Goal: Transaction & Acquisition: Download file/media

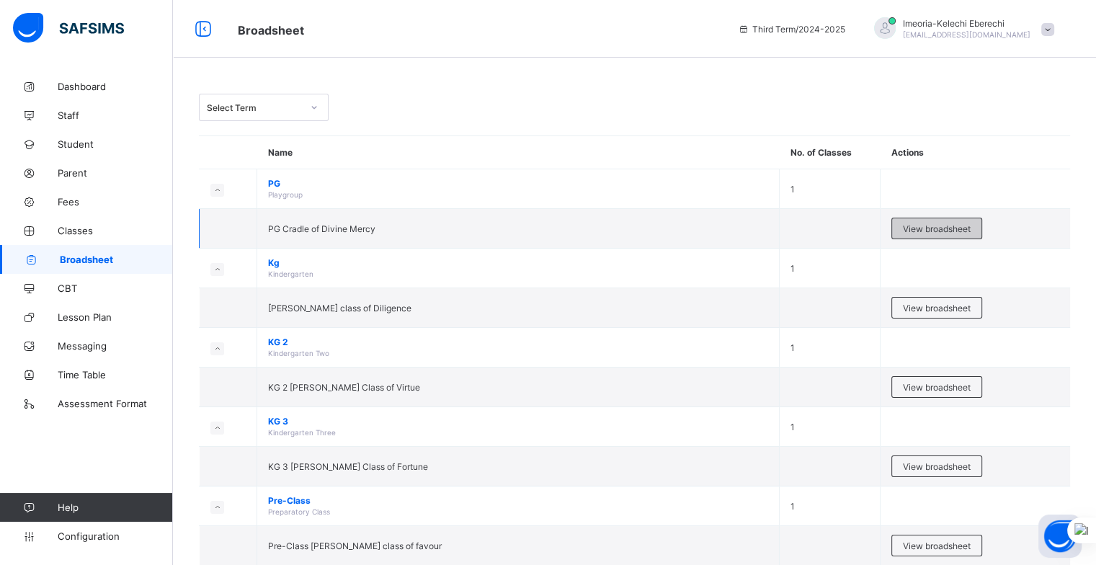
click at [926, 228] on span "View broadsheet" at bounding box center [937, 228] width 68 height 11
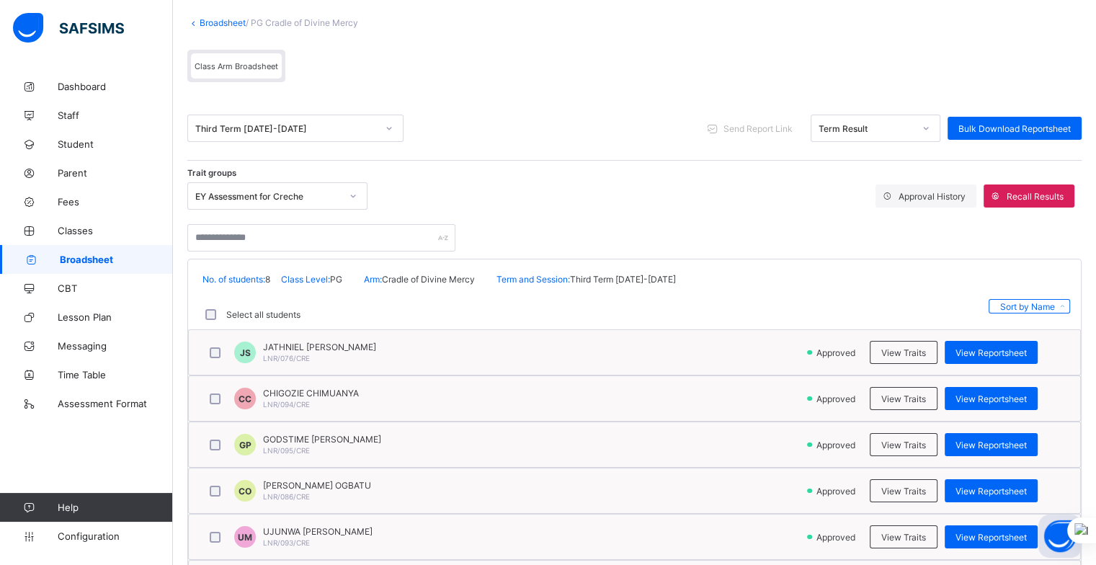
scroll to position [244, 0]
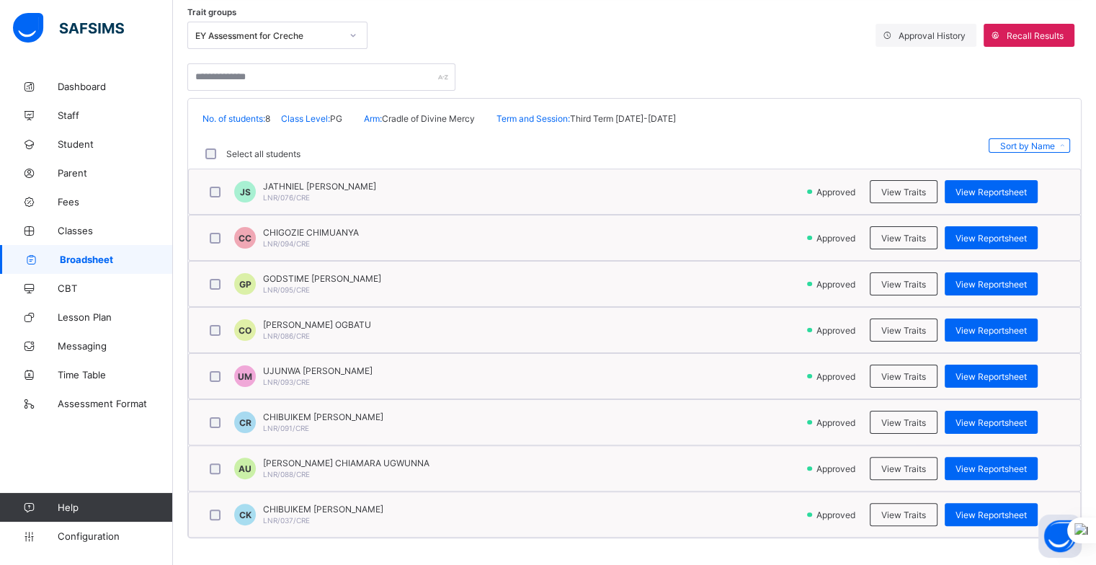
click at [97, 259] on span "Broadsheet" at bounding box center [116, 260] width 113 height 12
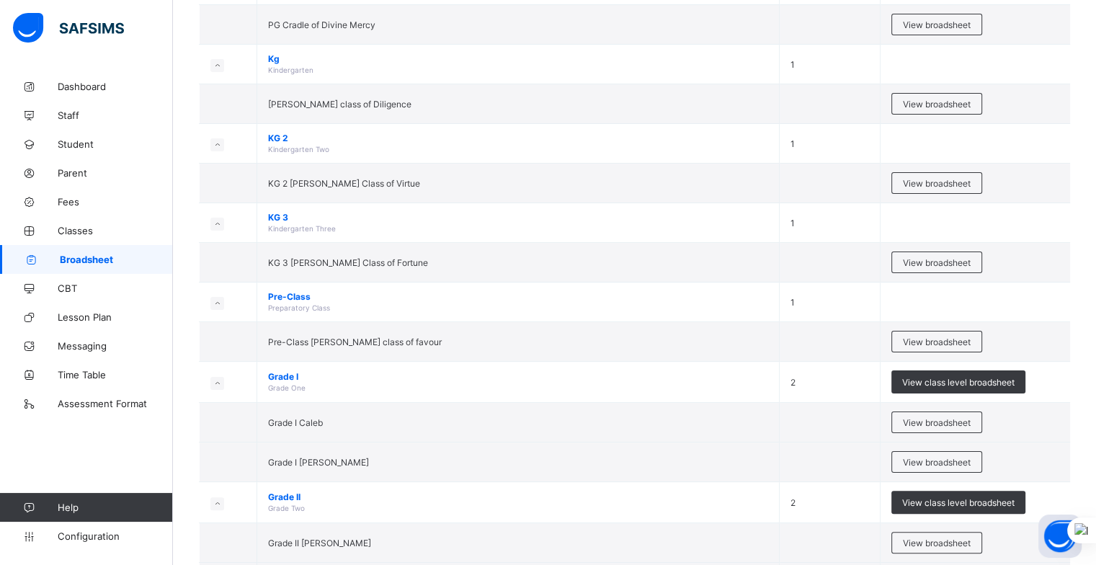
scroll to position [209, 0]
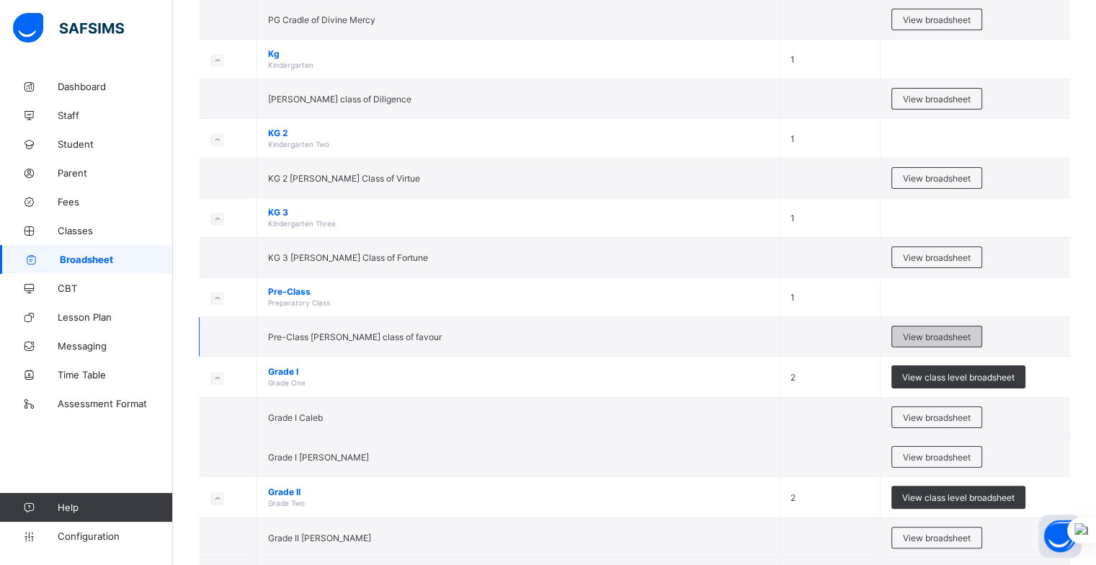
click at [928, 337] on span "View broadsheet" at bounding box center [937, 336] width 68 height 11
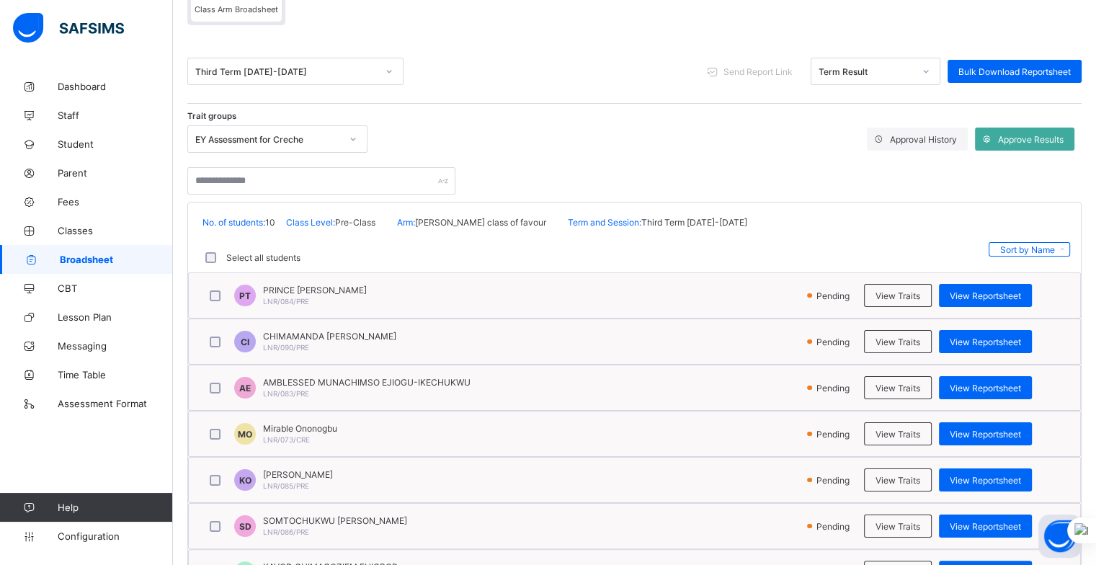
scroll to position [140, 0]
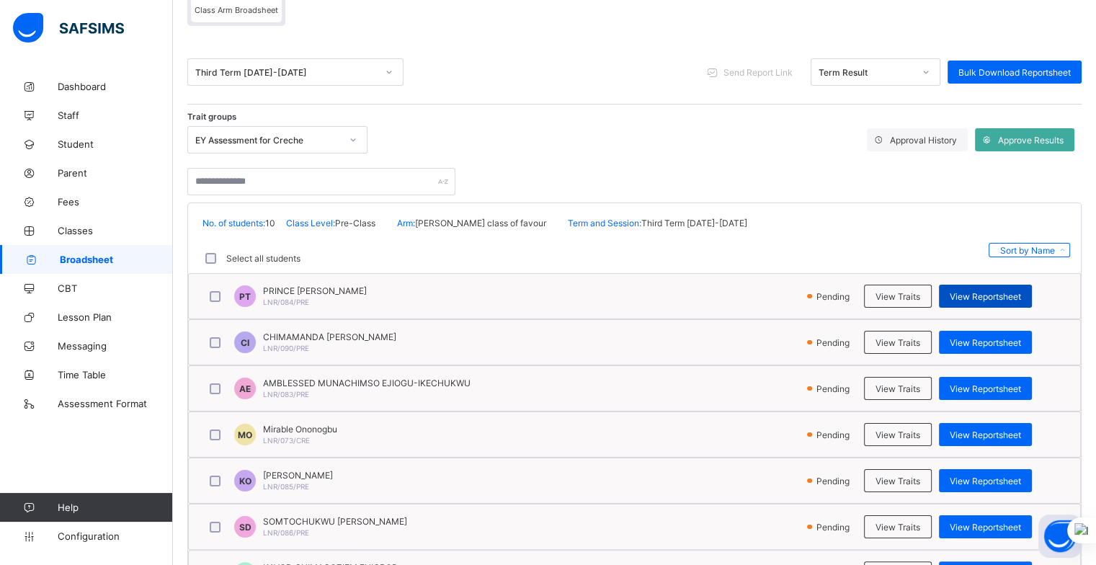
click at [984, 295] on span "View Reportsheet" at bounding box center [985, 296] width 71 height 11
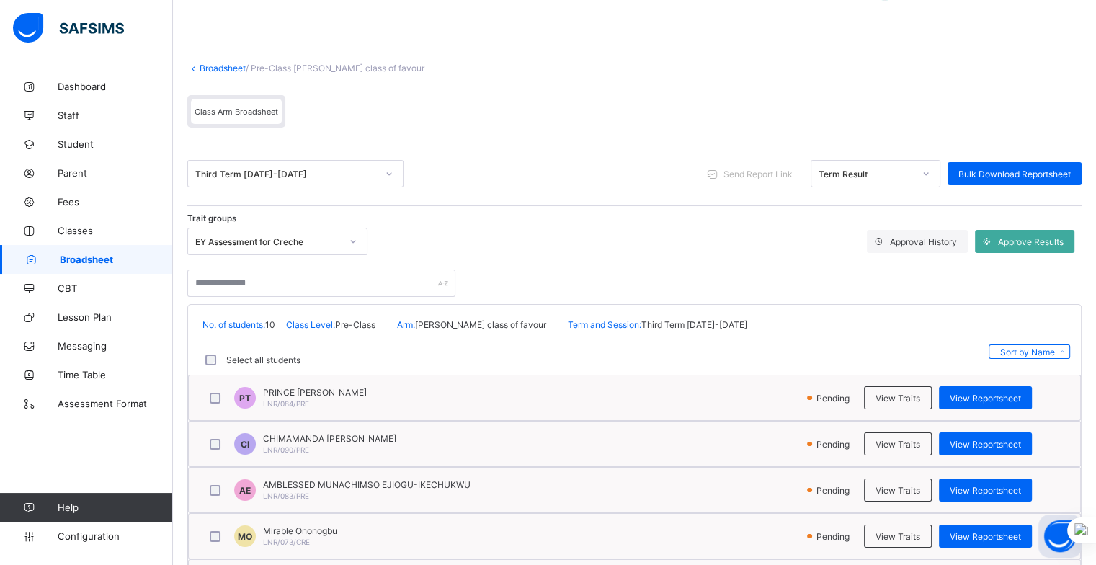
scroll to position [37, 0]
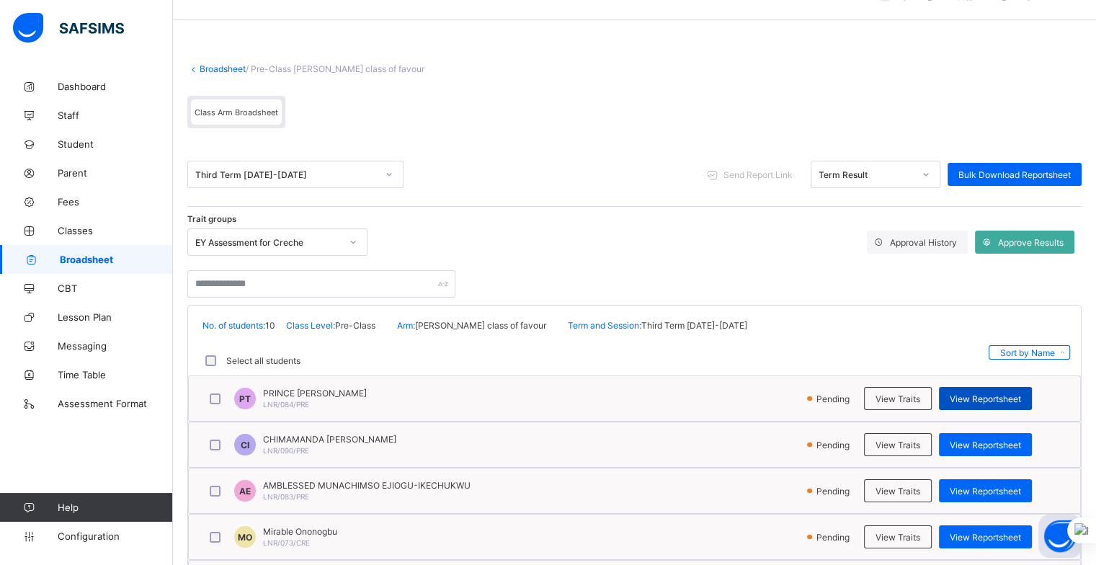
click at [980, 399] on span "View Reportsheet" at bounding box center [985, 398] width 71 height 11
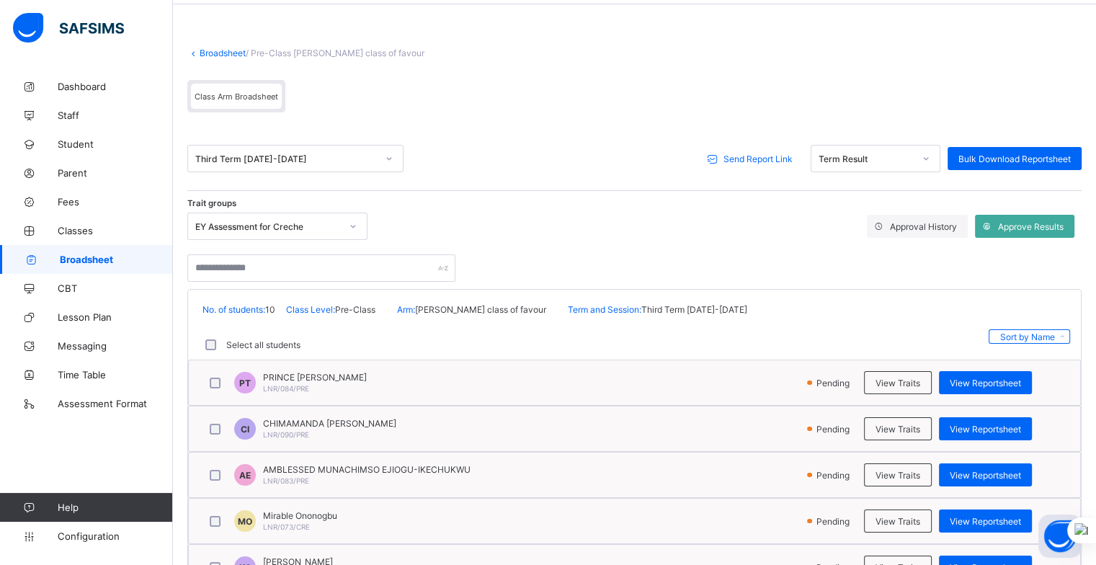
scroll to position [43, 0]
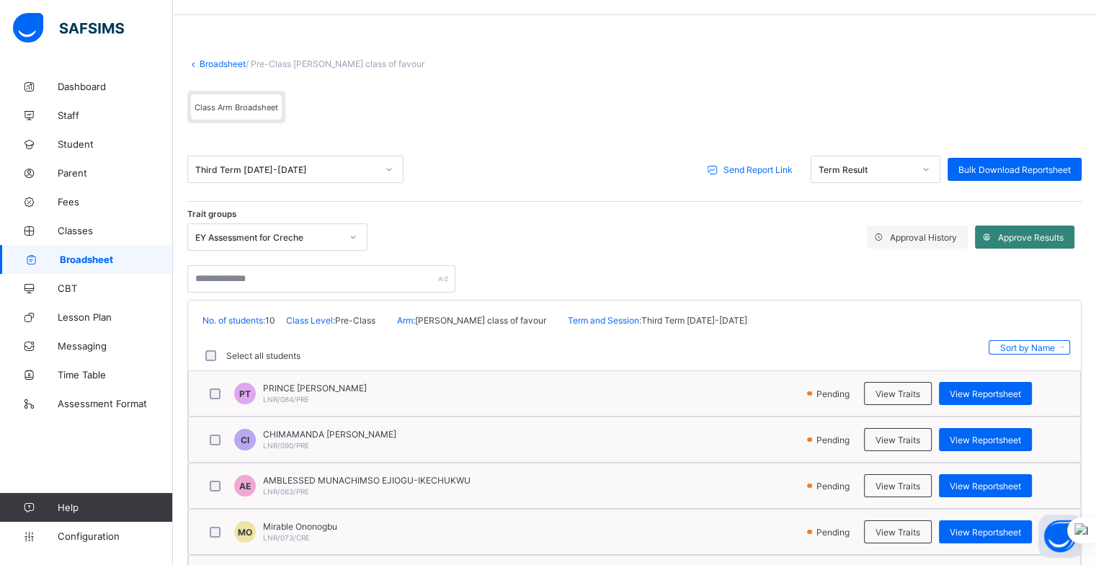
click at [1029, 233] on span "Approve Results" at bounding box center [1031, 237] width 66 height 11
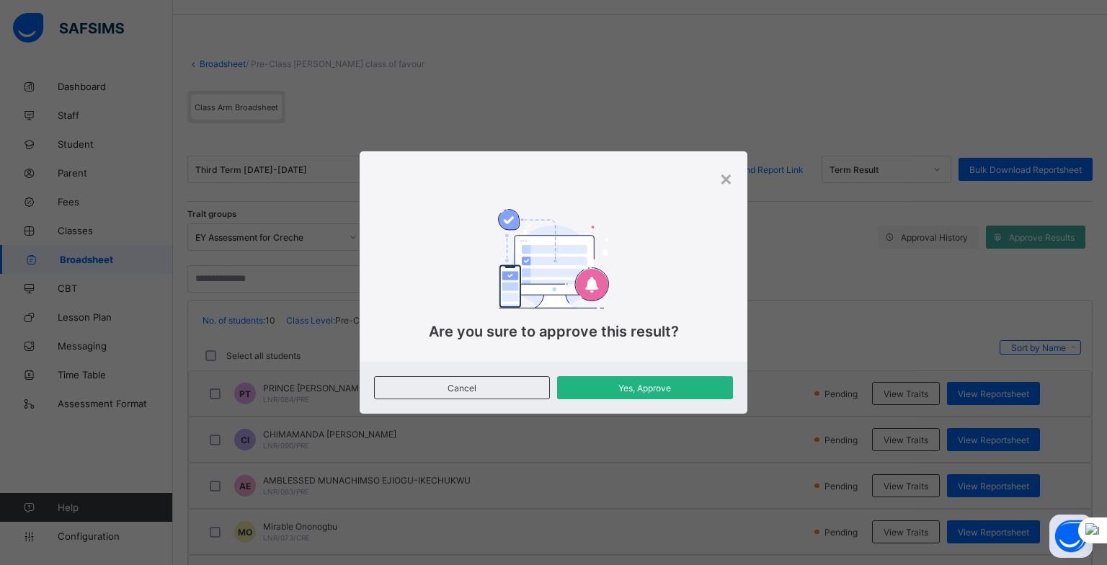
click at [600, 386] on span "Yes, Approve" at bounding box center [645, 388] width 154 height 11
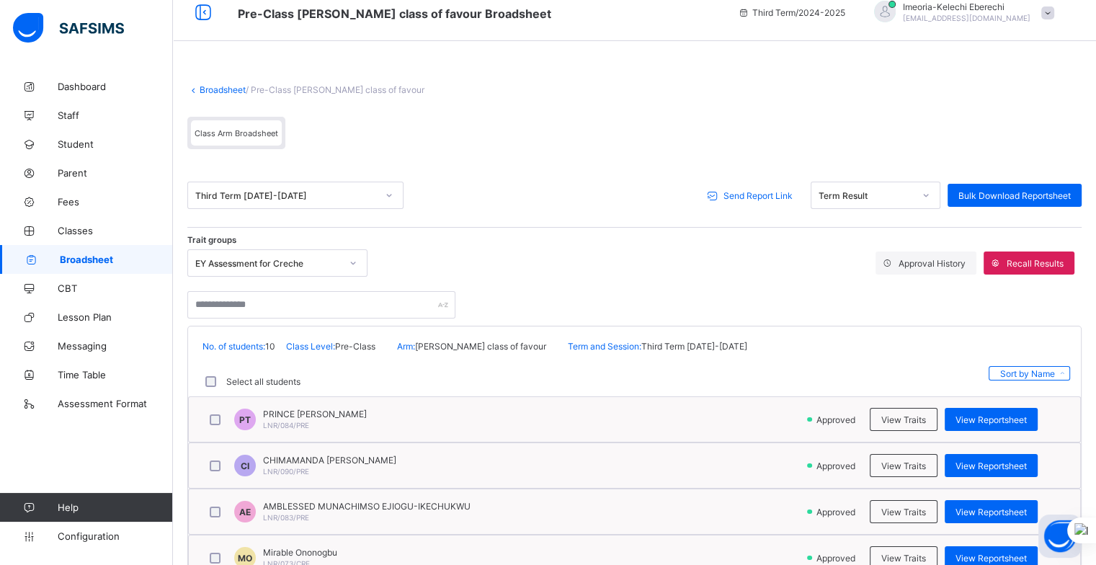
scroll to position [8, 0]
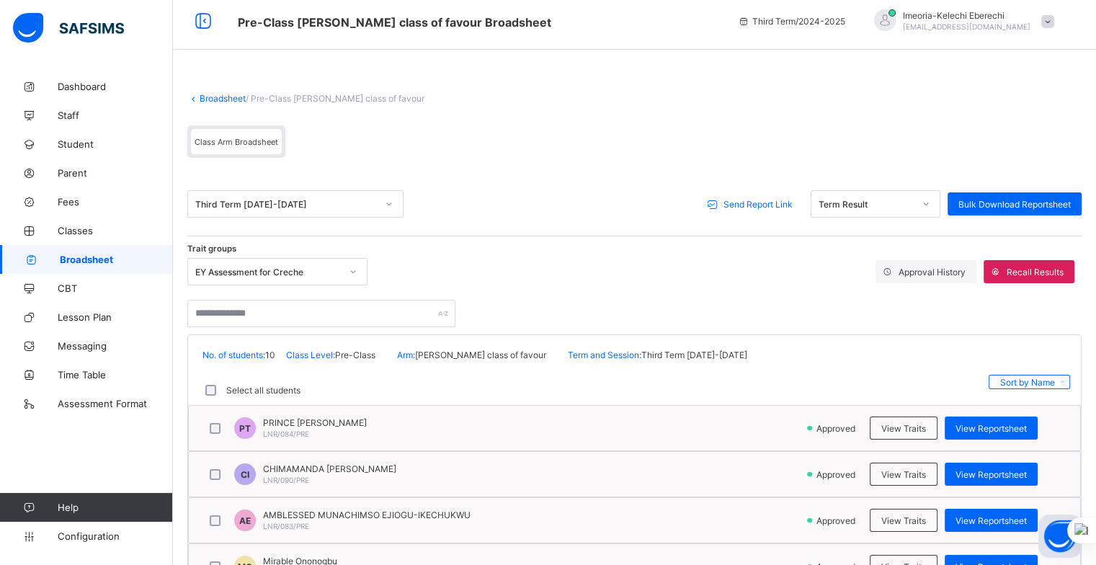
click at [72, 255] on span "Broadsheet" at bounding box center [116, 260] width 113 height 12
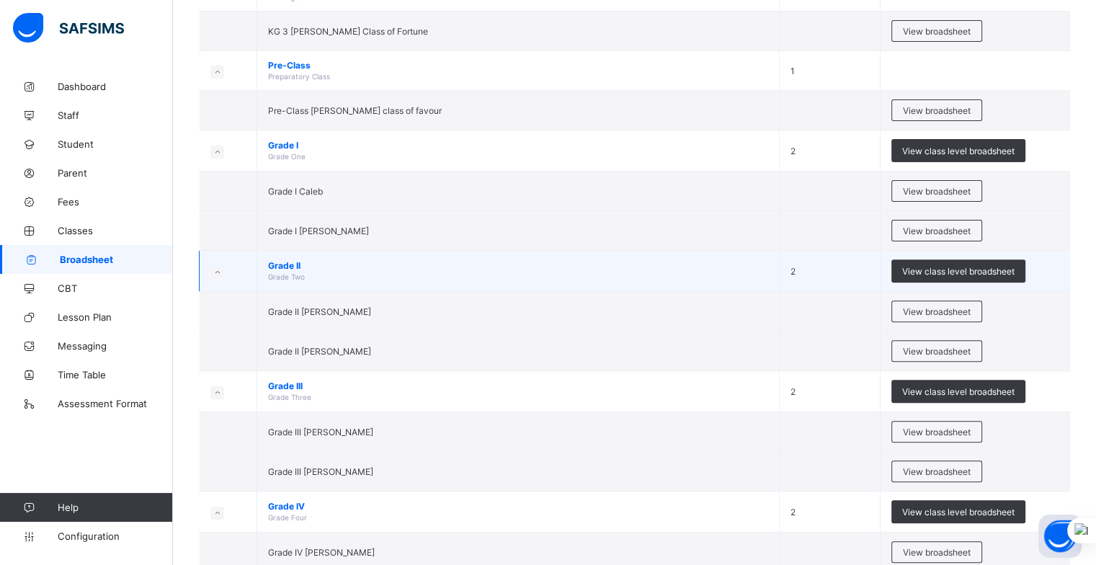
scroll to position [636, 0]
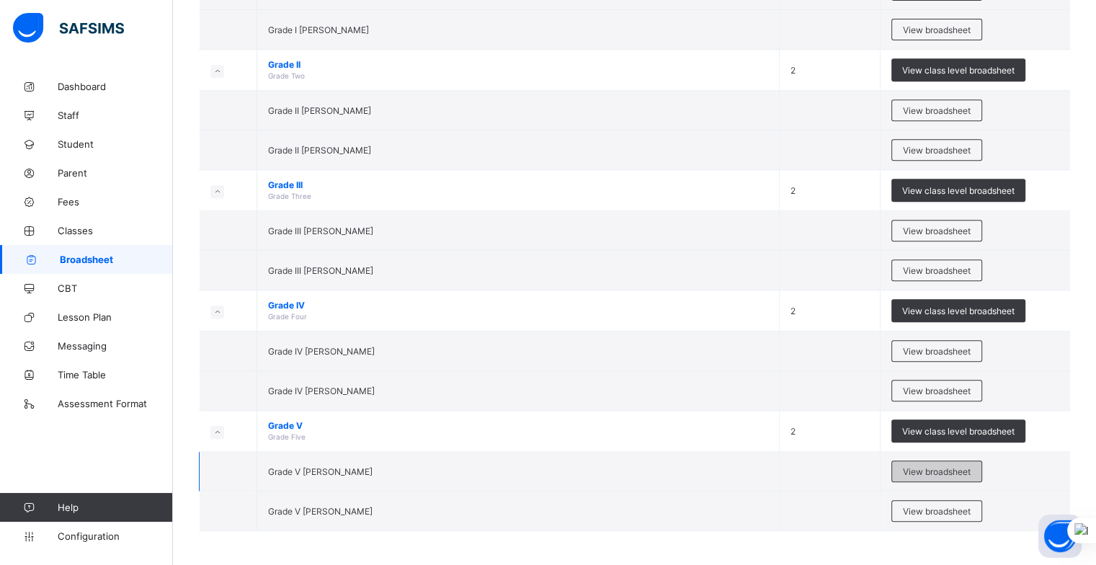
click at [929, 467] on span "View broadsheet" at bounding box center [937, 471] width 68 height 11
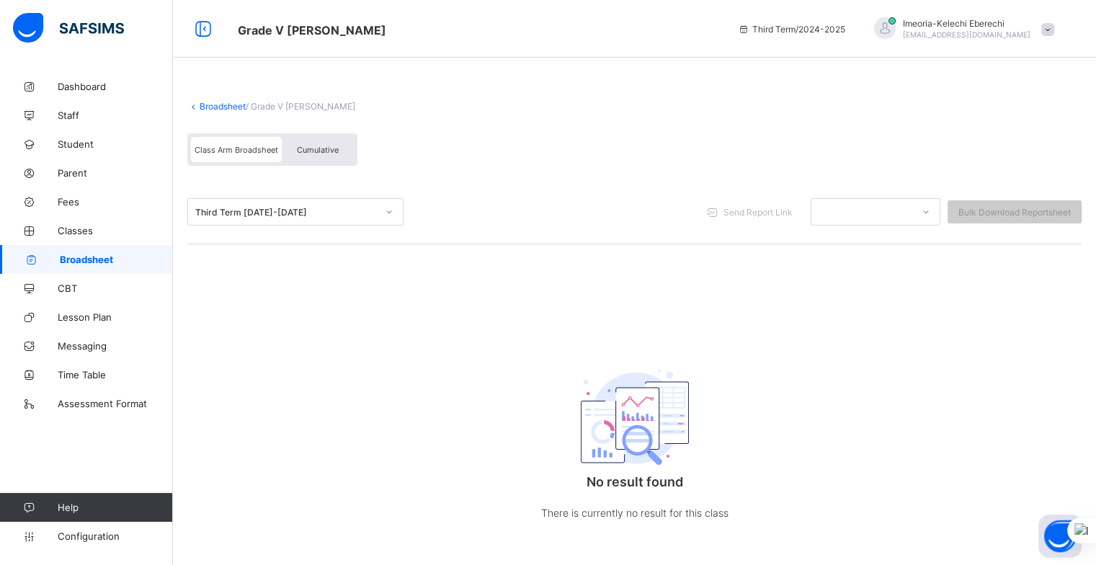
click at [208, 101] on link "Broadsheet" at bounding box center [223, 106] width 46 height 11
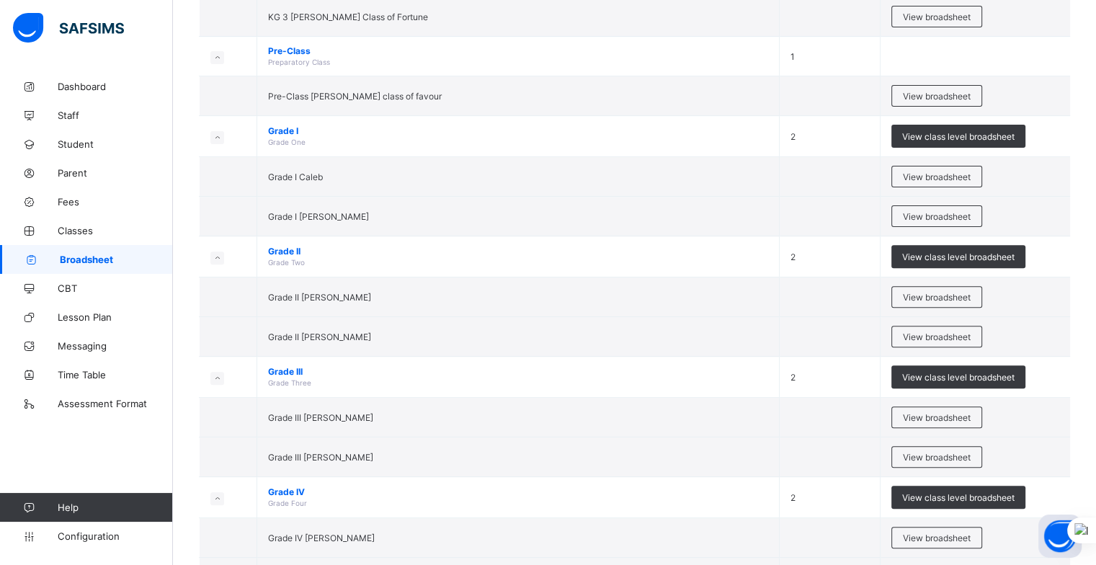
scroll to position [450, 0]
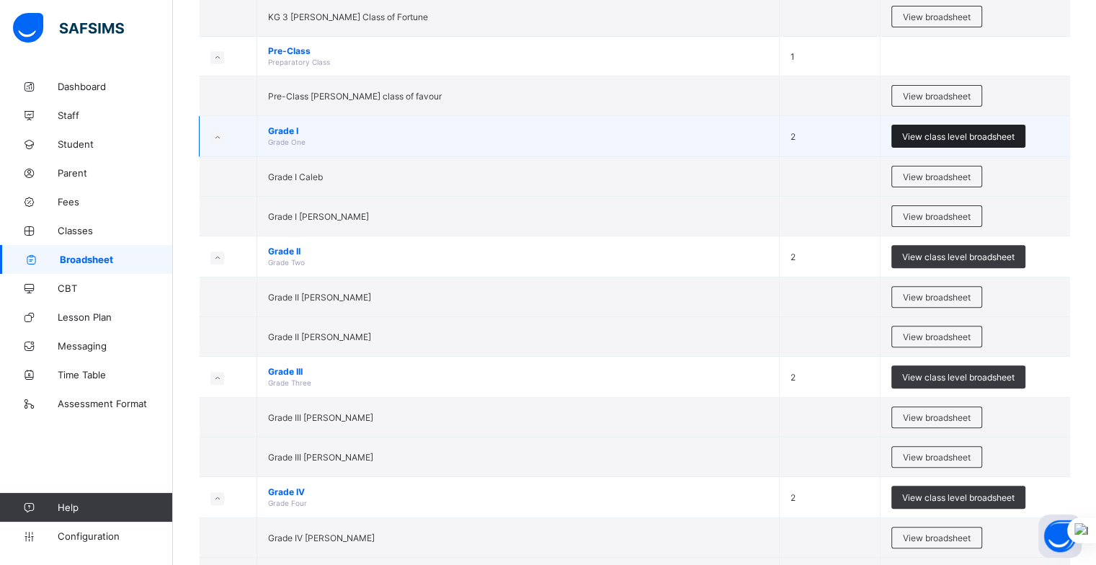
click at [929, 128] on div "View class level broadsheet" at bounding box center [958, 136] width 134 height 23
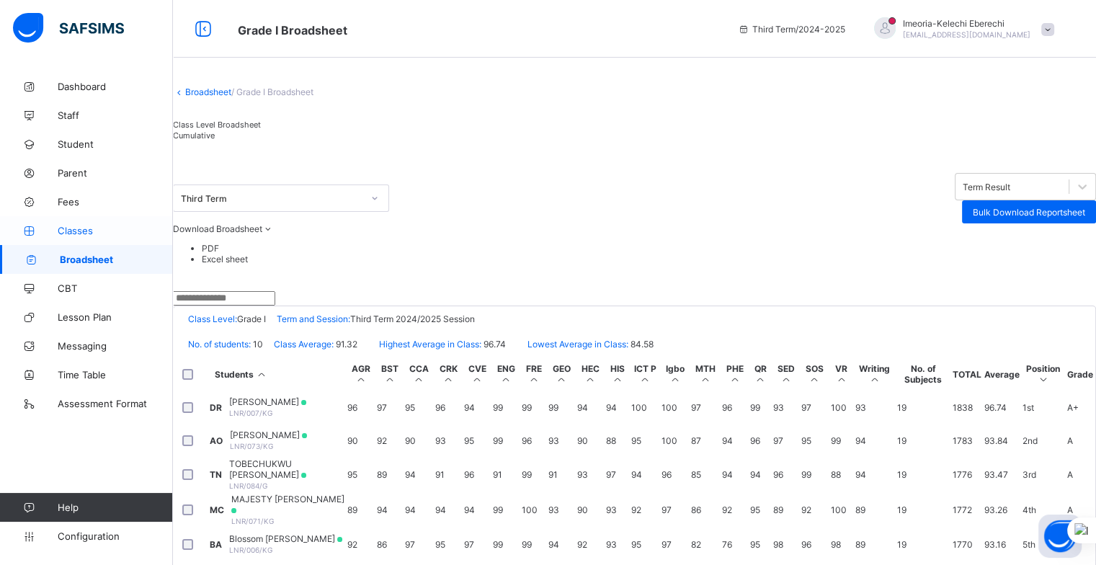
click at [73, 231] on span "Classes" at bounding box center [115, 231] width 115 height 12
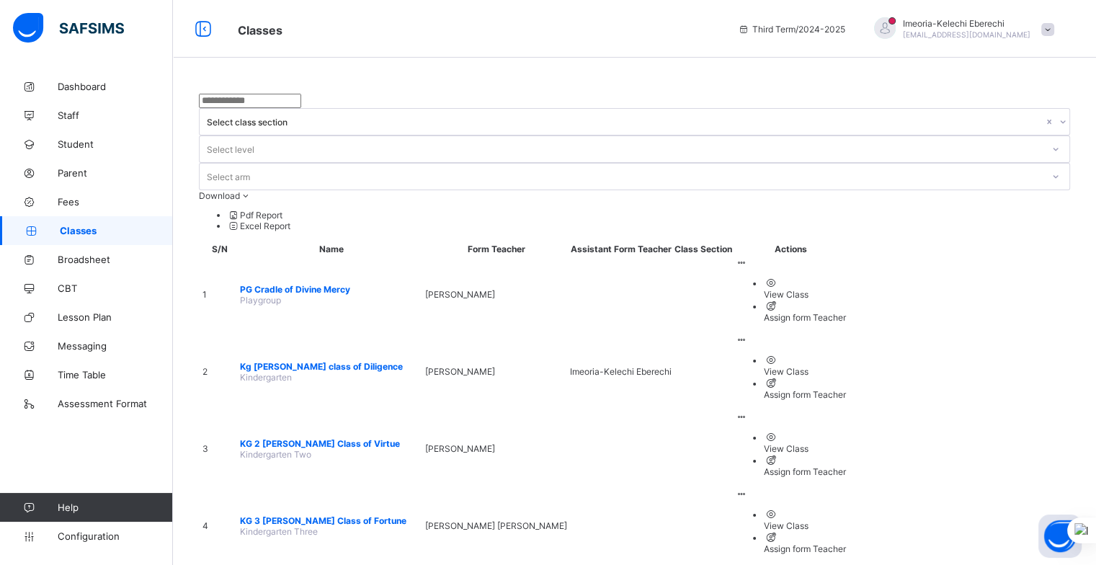
click at [272, 284] on span "PG Cradle of Divine Mercy" at bounding box center [331, 289] width 182 height 11
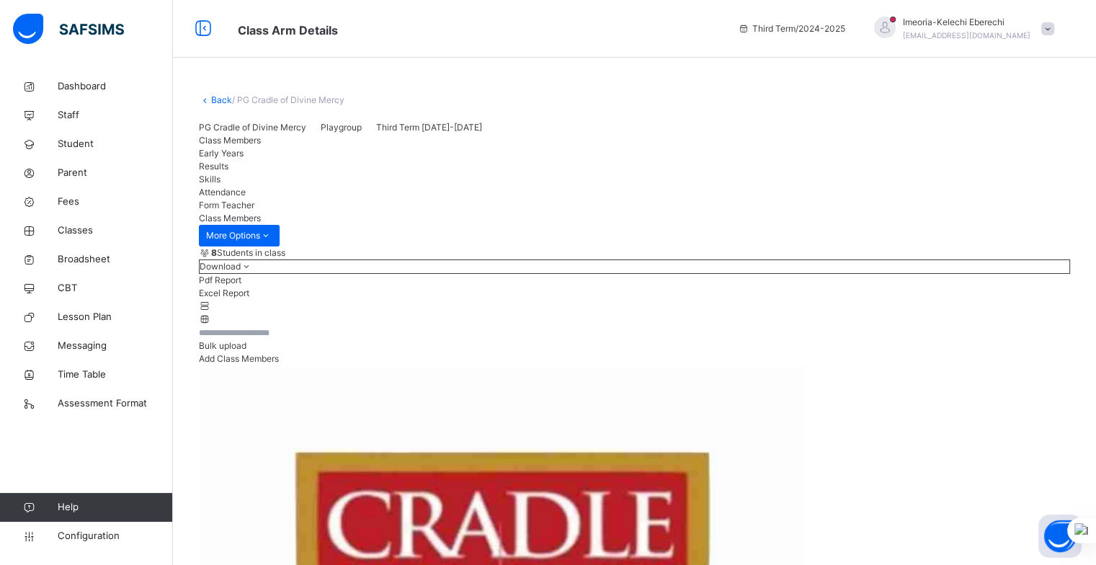
click at [228, 172] on span "Results" at bounding box center [214, 166] width 30 height 11
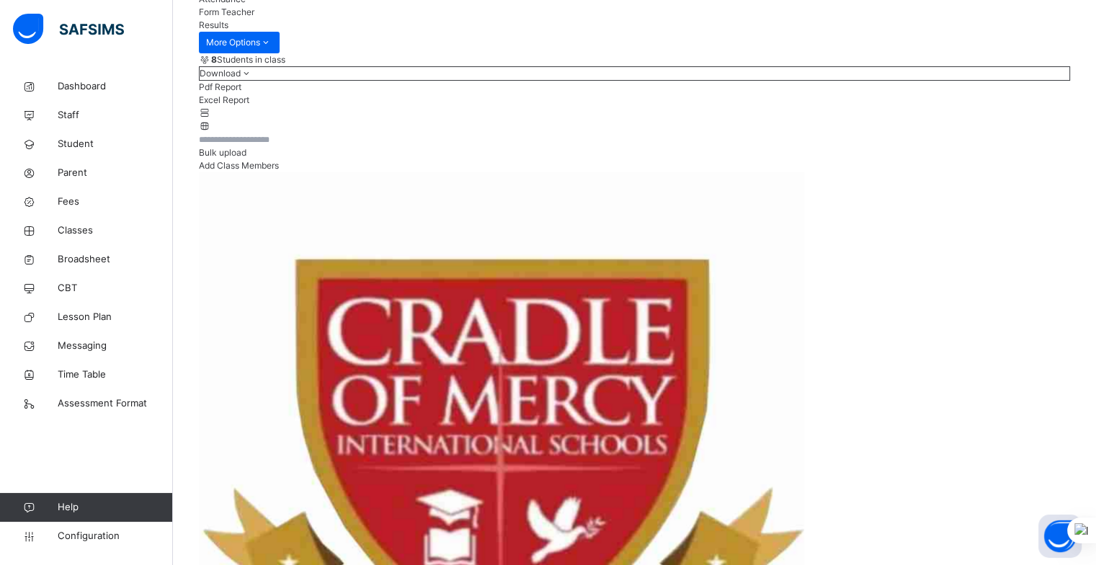
scroll to position [12, 0]
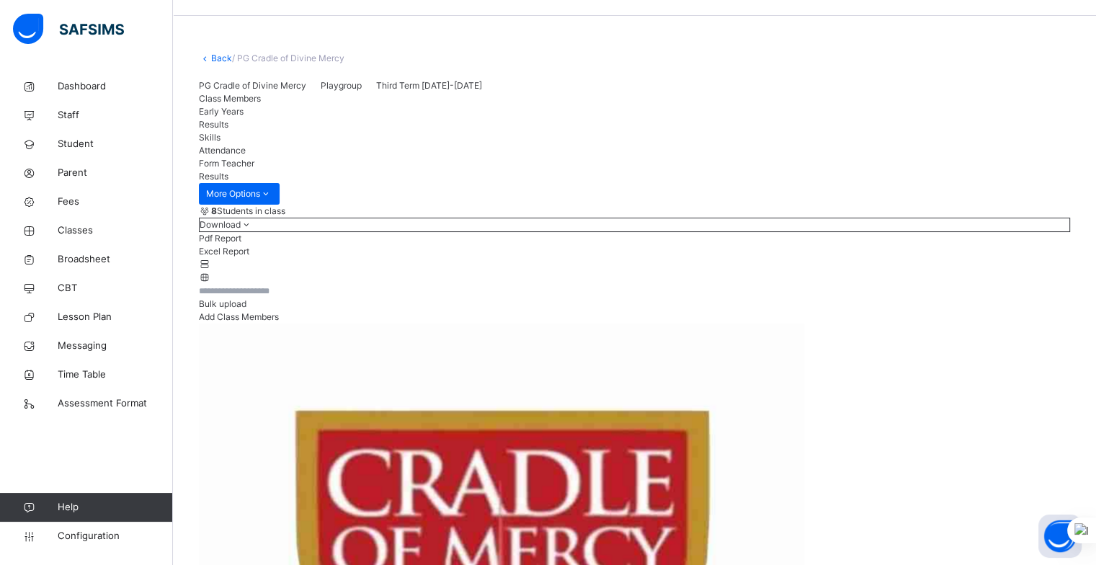
scroll to position [40, 0]
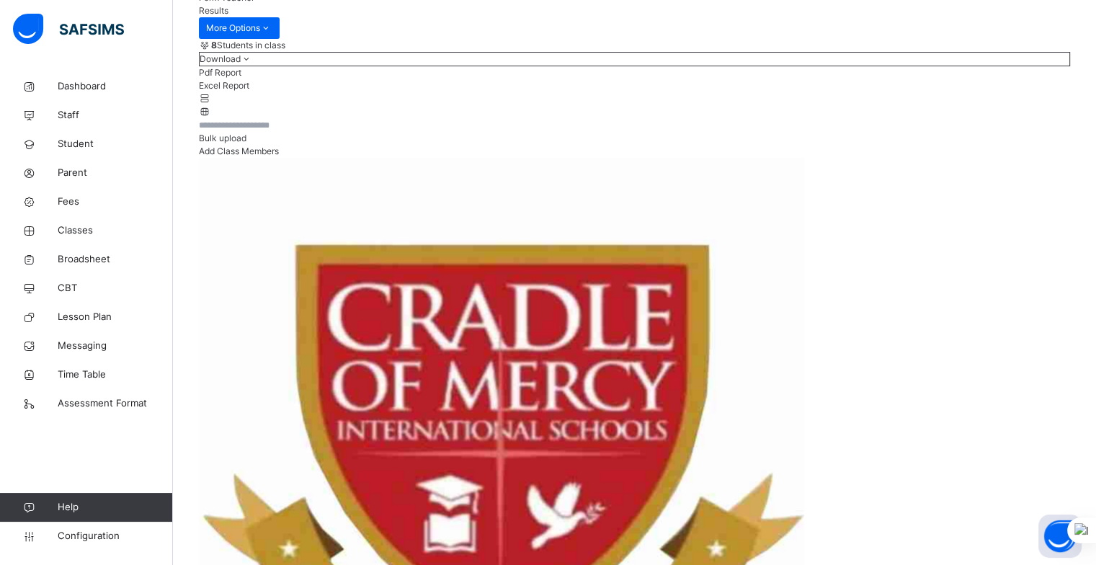
scroll to position [0, 0]
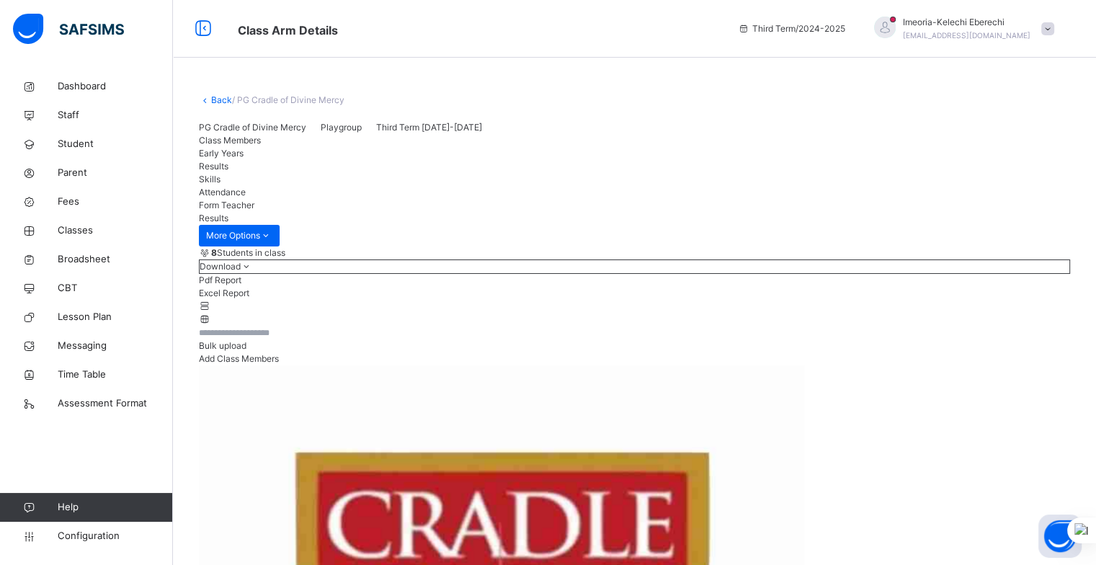
click at [215, 99] on link "Back" at bounding box center [221, 99] width 21 height 11
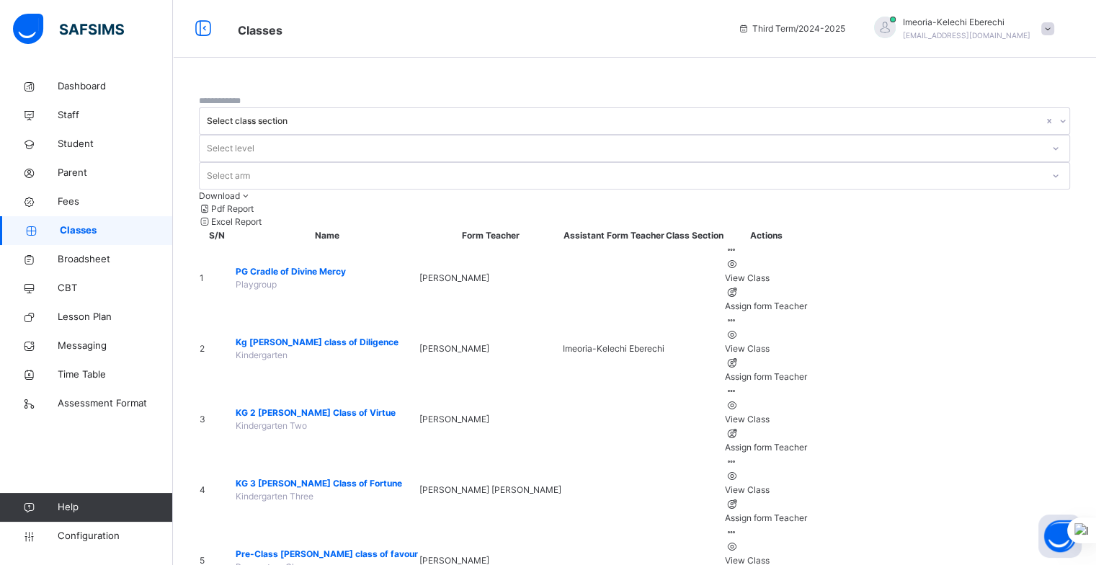
click at [279, 336] on span "Kg Ruth class of Diligence" at bounding box center [327, 342] width 182 height 13
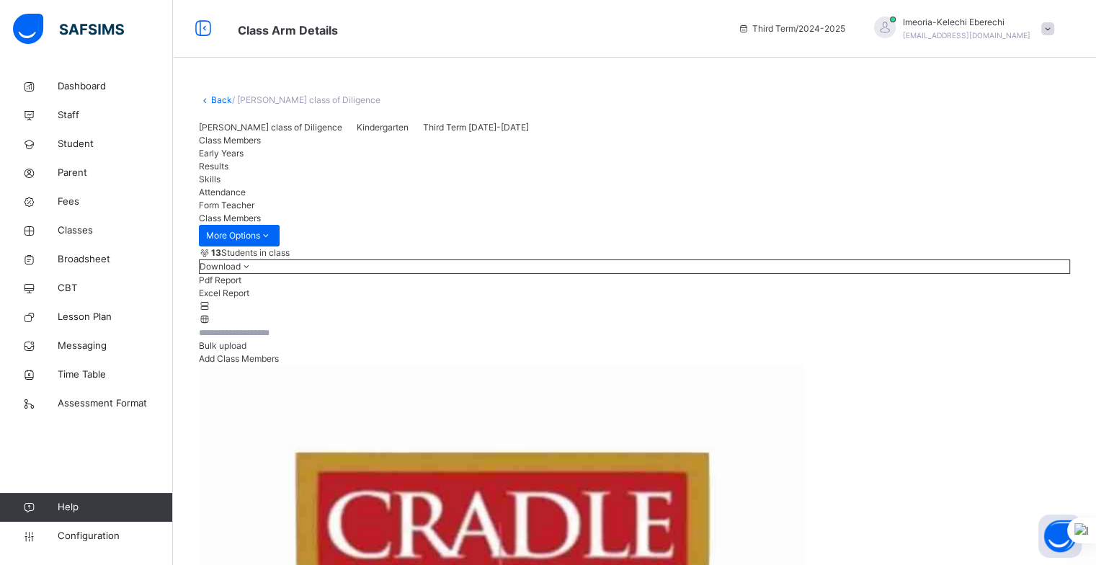
click at [228, 172] on span "Results" at bounding box center [214, 166] width 30 height 11
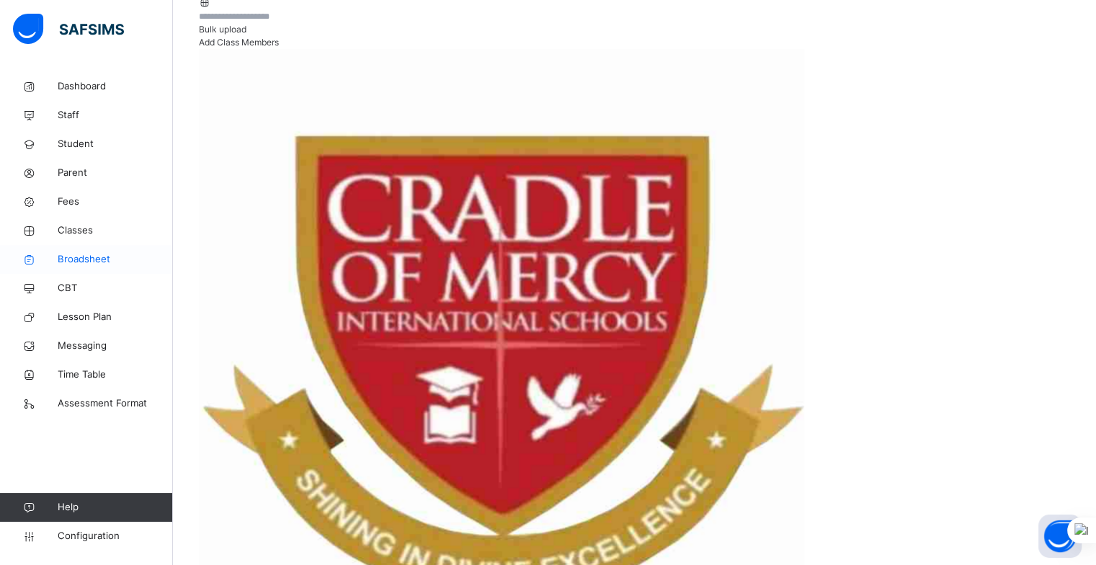
click at [84, 258] on span "Broadsheet" at bounding box center [115, 259] width 115 height 14
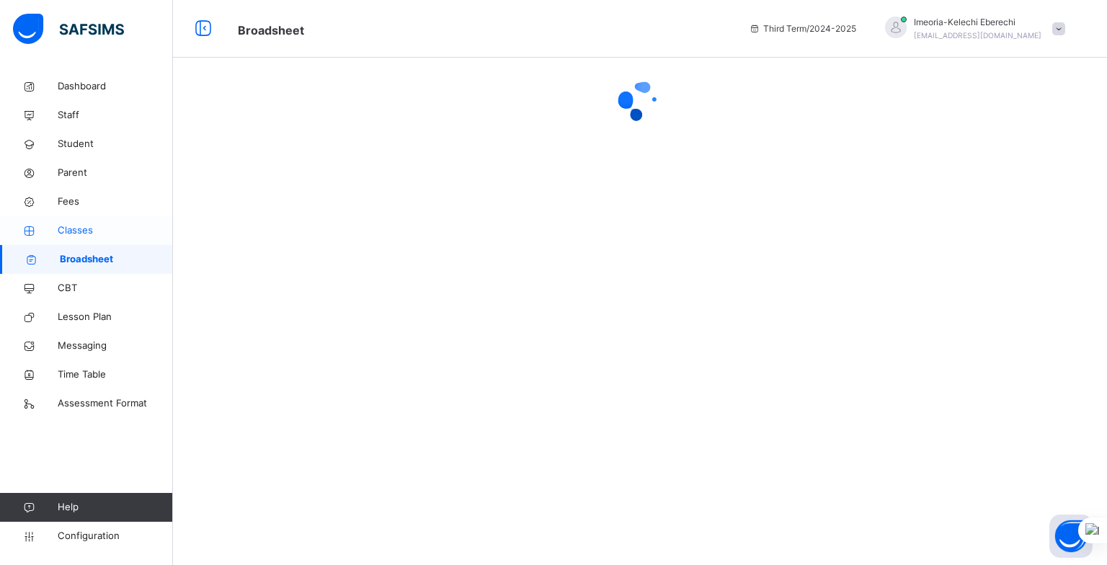
click at [75, 228] on span "Classes" at bounding box center [115, 230] width 115 height 14
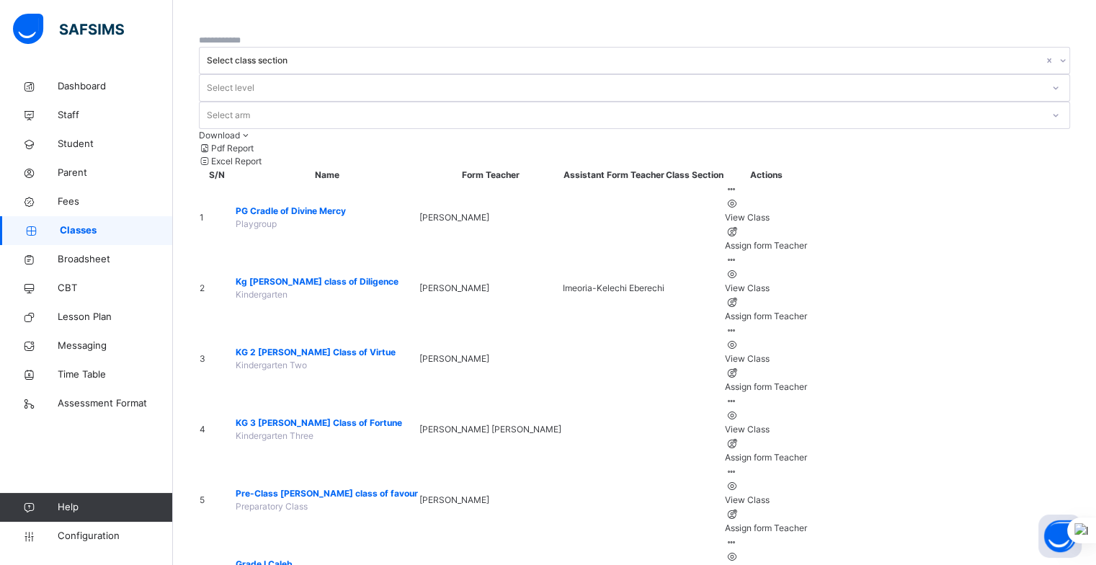
scroll to position [65, 0]
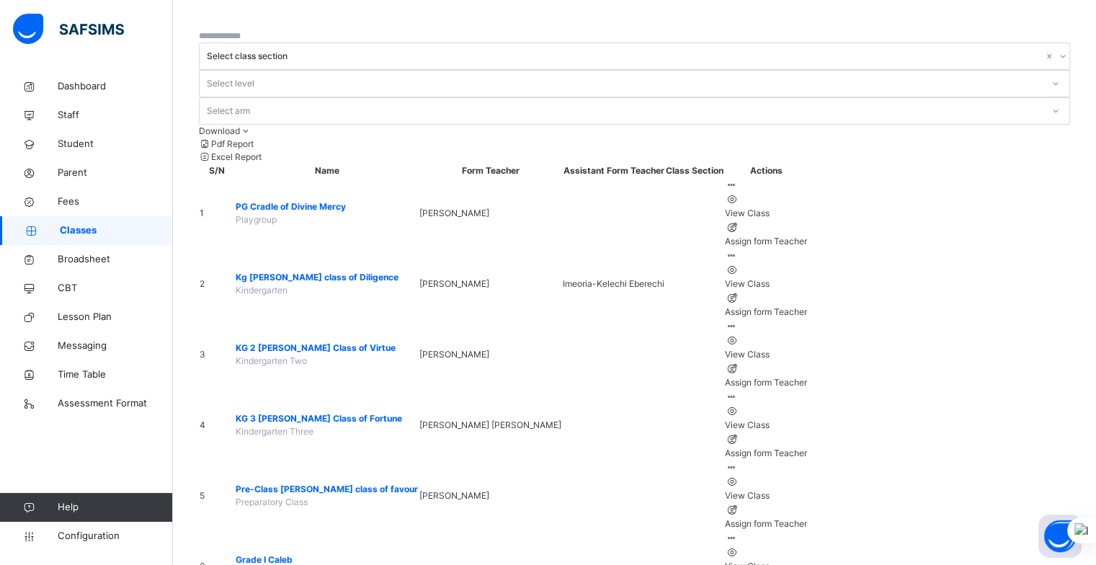
click at [312, 483] on span "Pre-Class Esther class of favour" at bounding box center [327, 489] width 182 height 13
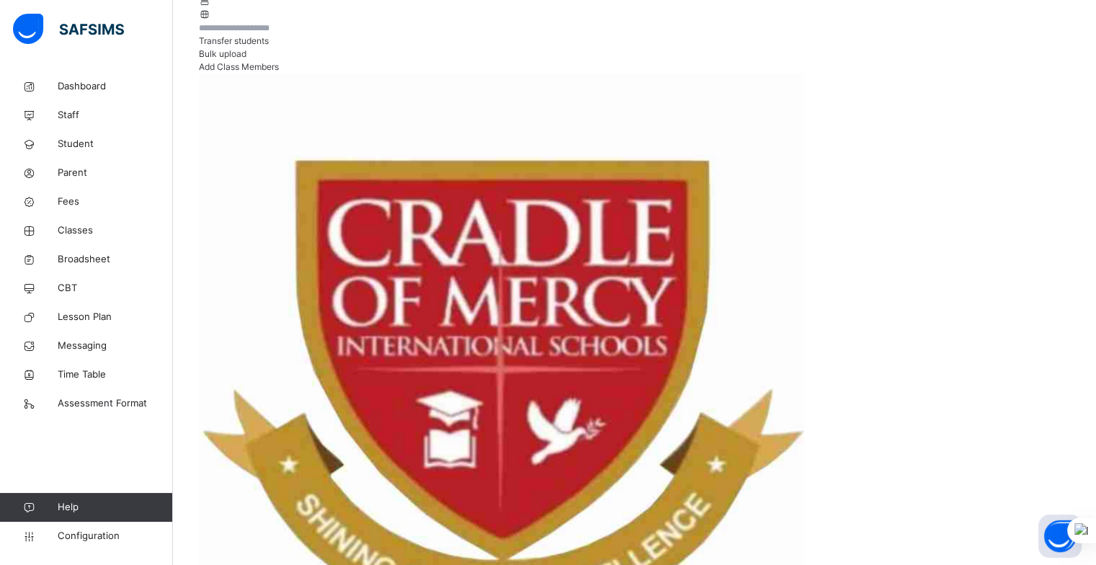
scroll to position [306, 0]
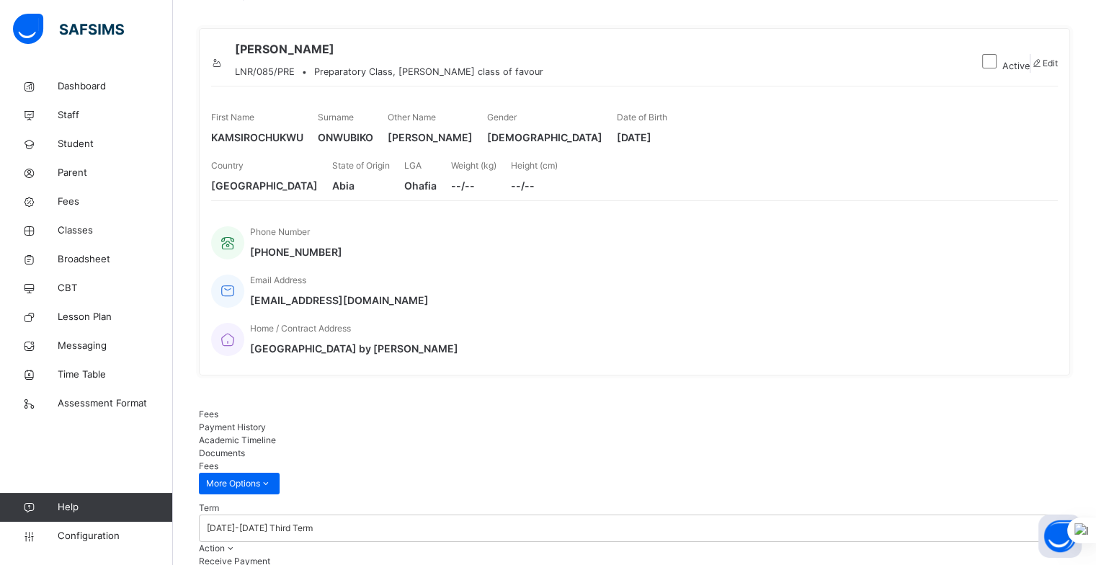
scroll to position [99, 0]
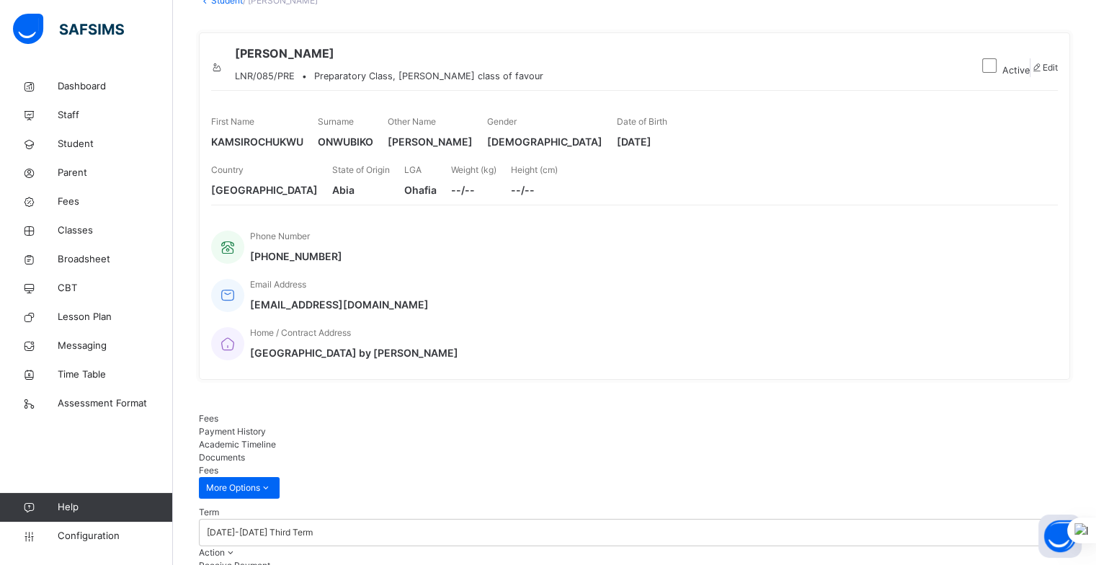
click at [266, 426] on span "Payment History" at bounding box center [232, 431] width 67 height 11
click at [276, 439] on span "Academic Timeline" at bounding box center [237, 444] width 77 height 11
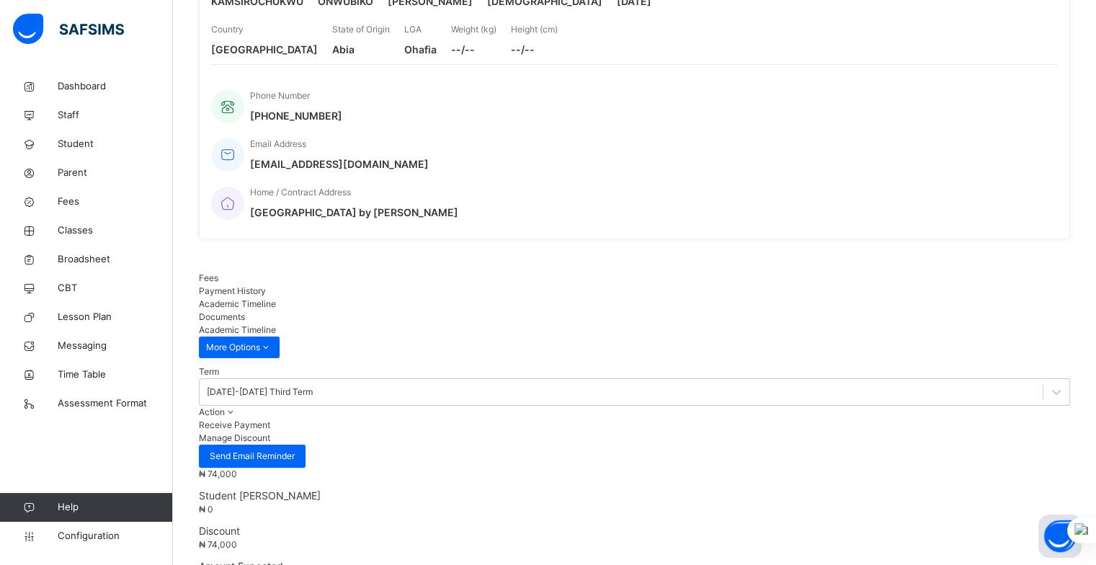
scroll to position [239, 0]
click at [276, 299] on span "Academic Timeline" at bounding box center [237, 304] width 77 height 11
click at [266, 286] on span "Payment History" at bounding box center [232, 291] width 67 height 11
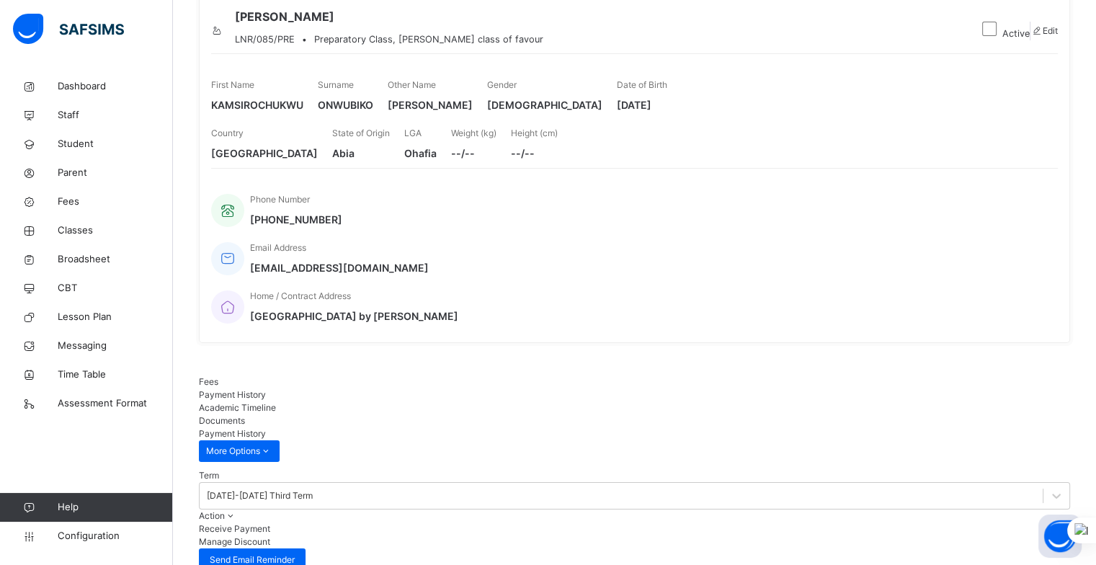
click at [276, 402] on span "Academic Timeline" at bounding box center [237, 407] width 77 height 11
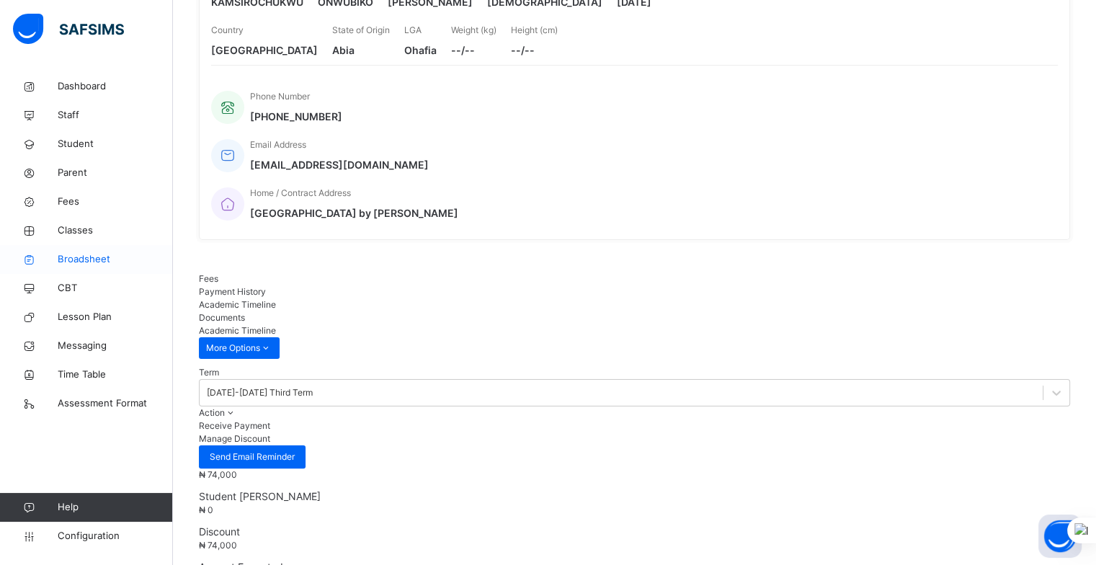
click at [74, 255] on span "Broadsheet" at bounding box center [115, 259] width 115 height 14
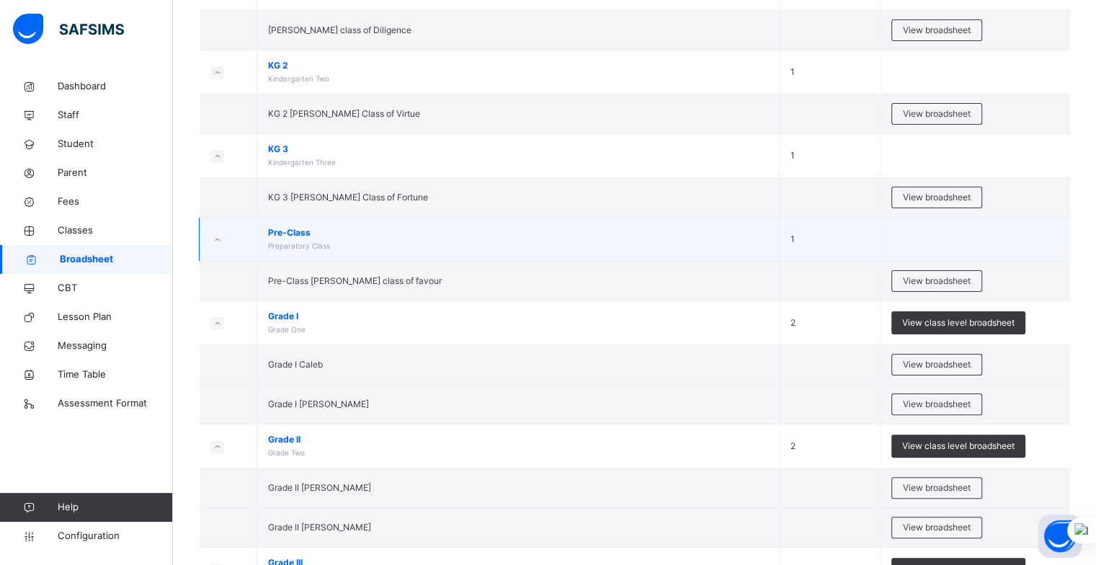
scroll to position [290, 0]
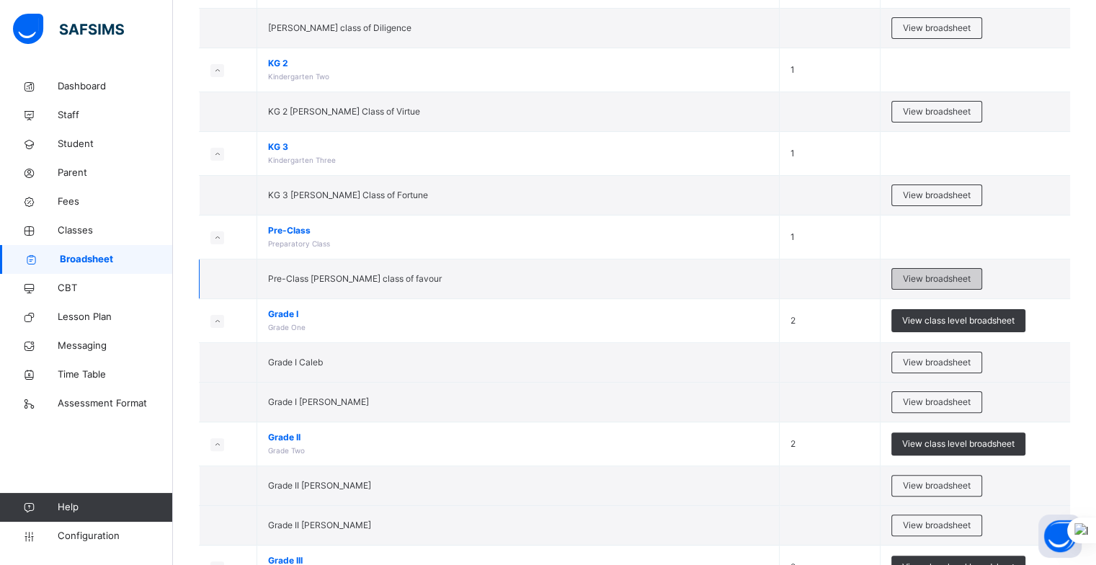
click at [928, 272] on span "View broadsheet" at bounding box center [937, 278] width 68 height 13
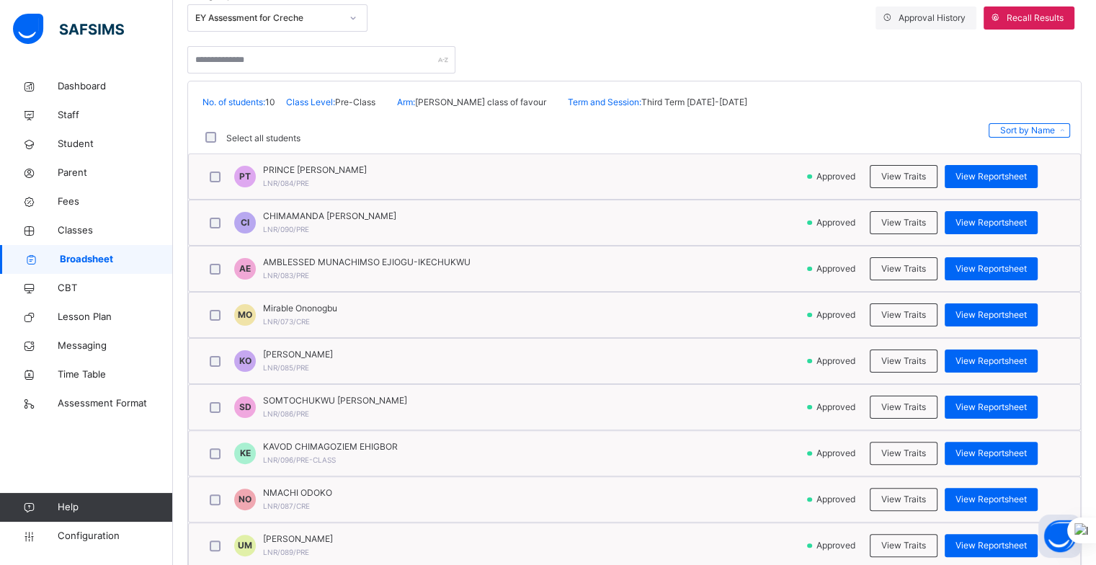
scroll to position [264, 0]
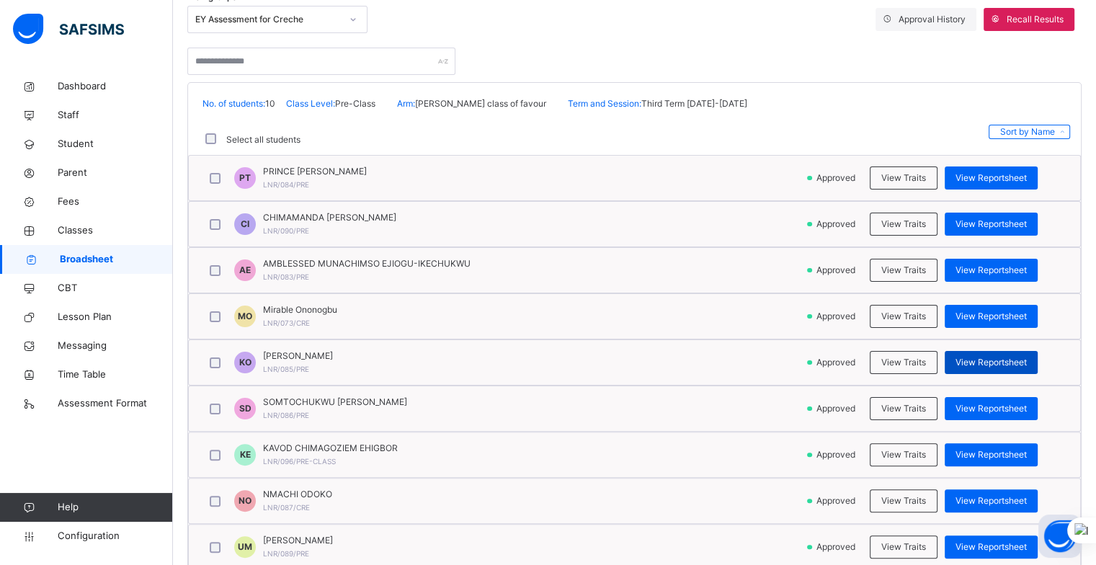
click at [992, 362] on span "View Reportsheet" at bounding box center [991, 362] width 71 height 13
click at [896, 356] on span "View Traits" at bounding box center [903, 362] width 45 height 13
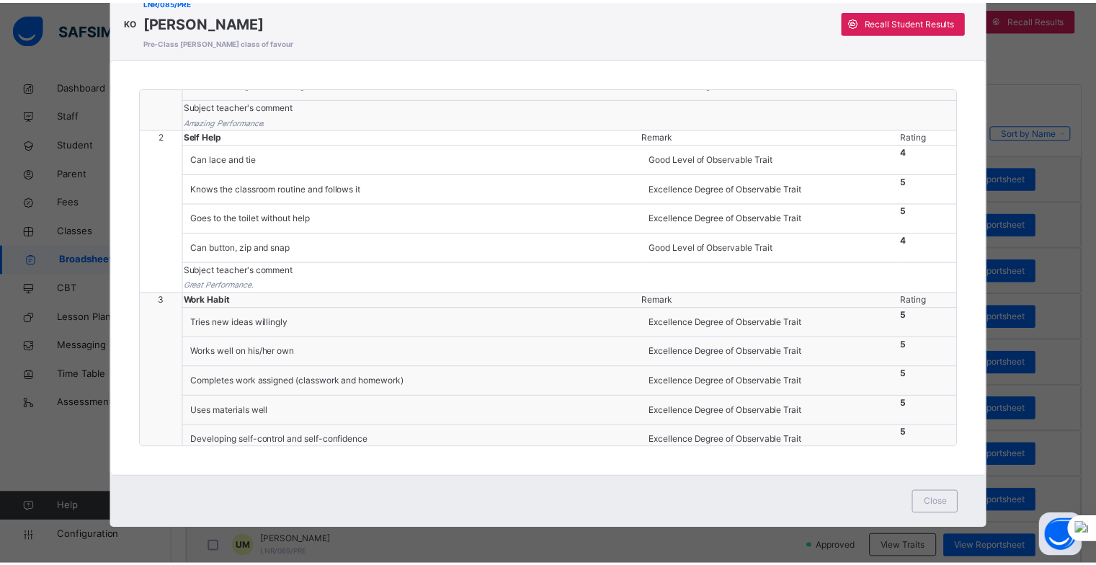
scroll to position [0, 0]
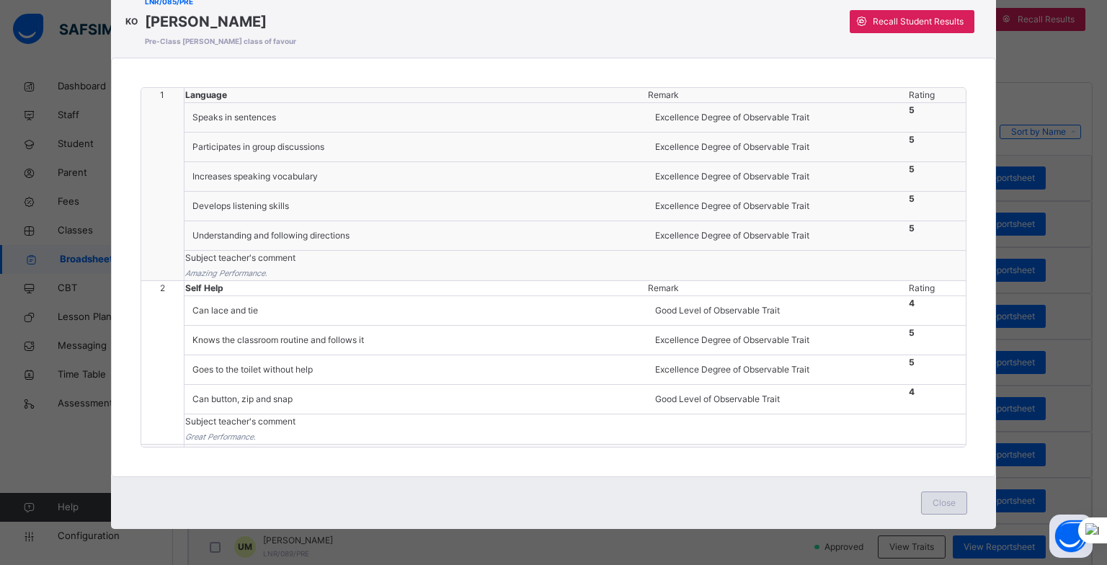
click at [941, 501] on span "Close" at bounding box center [943, 503] width 23 height 13
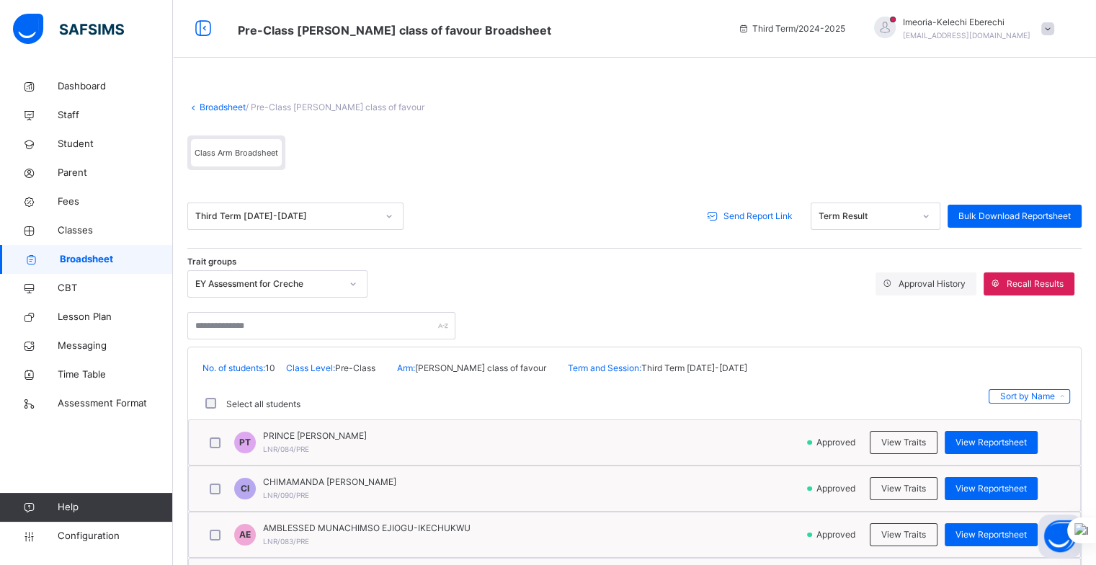
click at [1048, 29] on div "Imeoria-Kelechi Eberechi ebykel4real06@yahoo.com" at bounding box center [961, 29] width 202 height 26
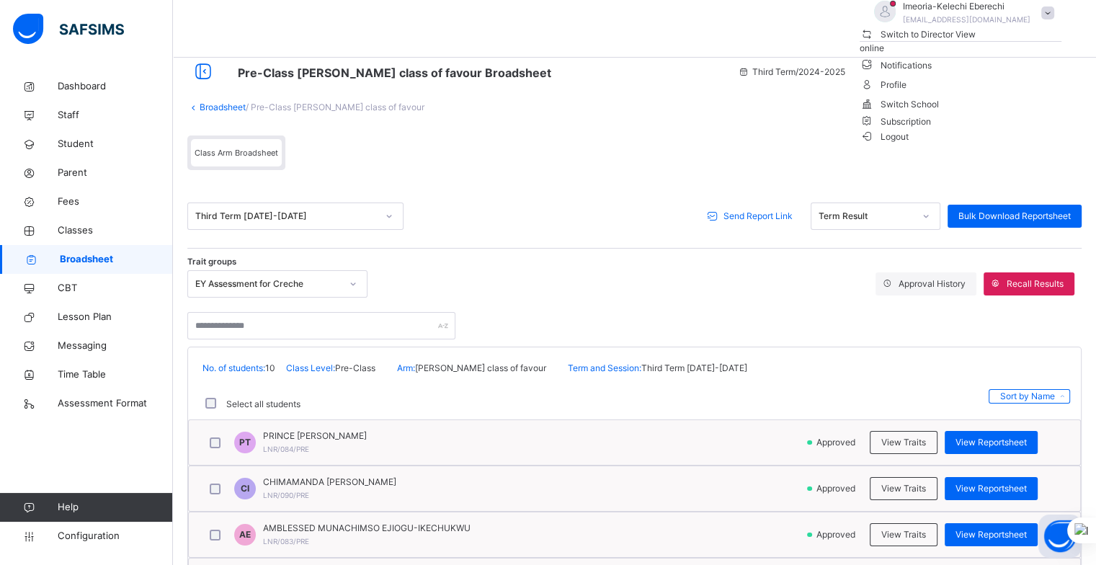
click at [909, 144] on span "Logout" at bounding box center [885, 136] width 50 height 15
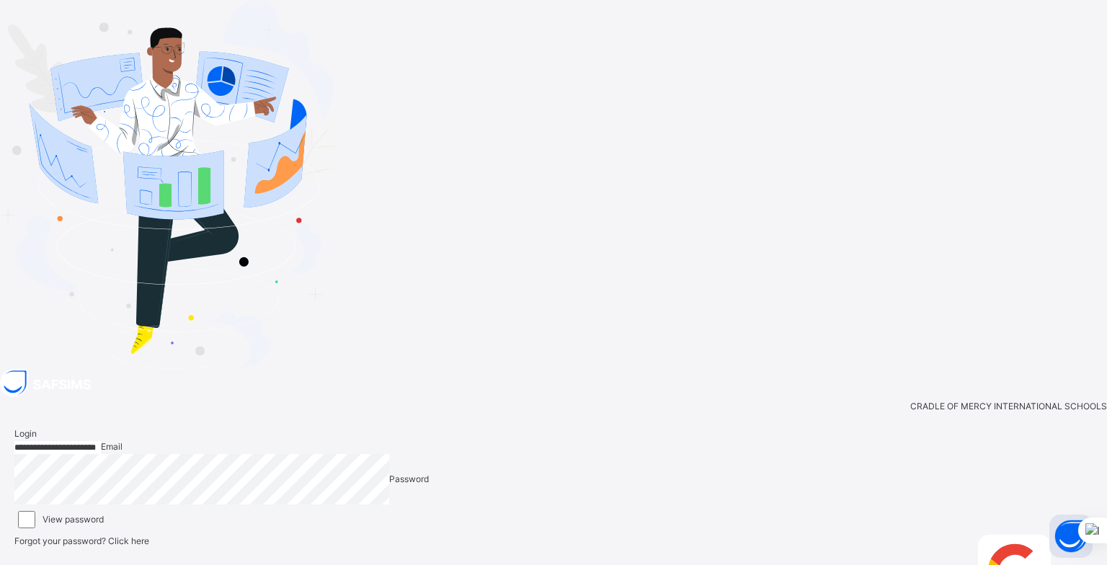
click at [101, 441] on input "**********" at bounding box center [57, 447] width 86 height 13
paste input "******"
type input "**********"
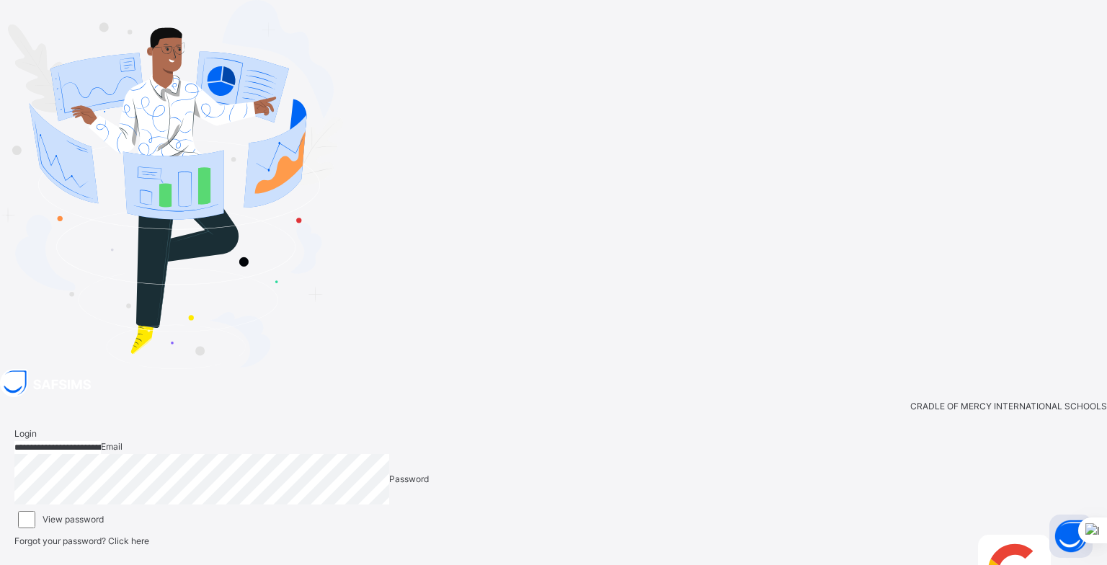
click at [1060, 369] on div "**********" at bounding box center [553, 521] width 1107 height 305
click at [1058, 535] on span "Login" at bounding box center [1069, 540] width 22 height 11
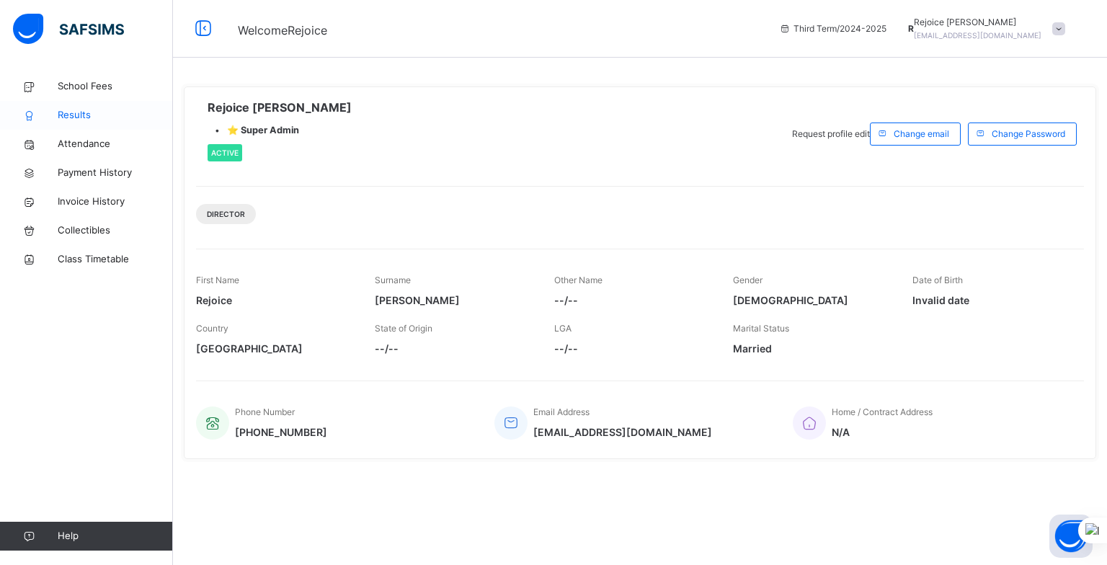
click at [71, 115] on span "Results" at bounding box center [115, 115] width 115 height 14
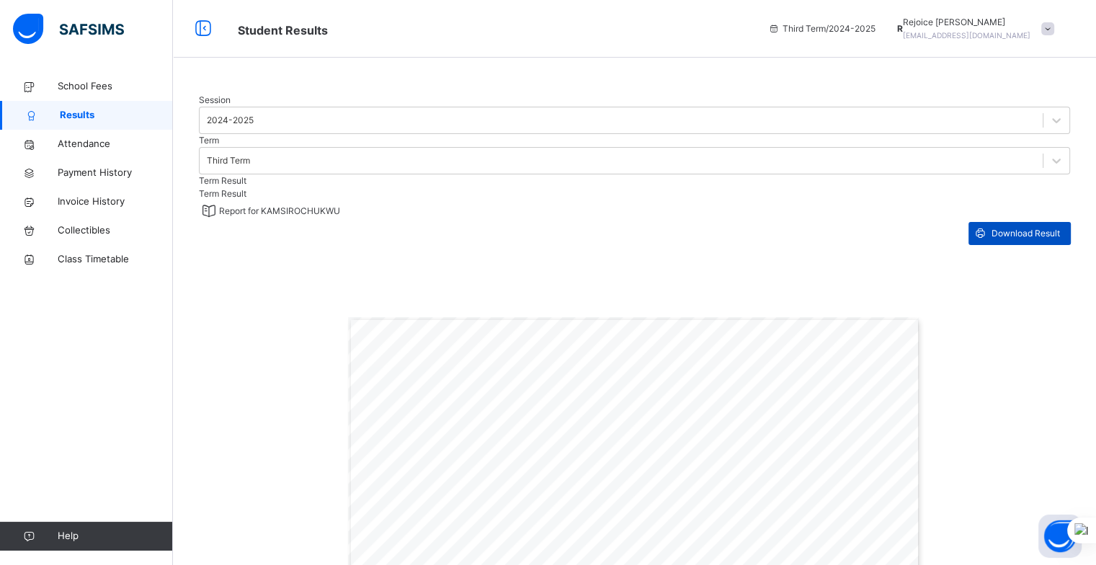
click at [1014, 240] on span "Download Result" at bounding box center [1026, 233] width 68 height 13
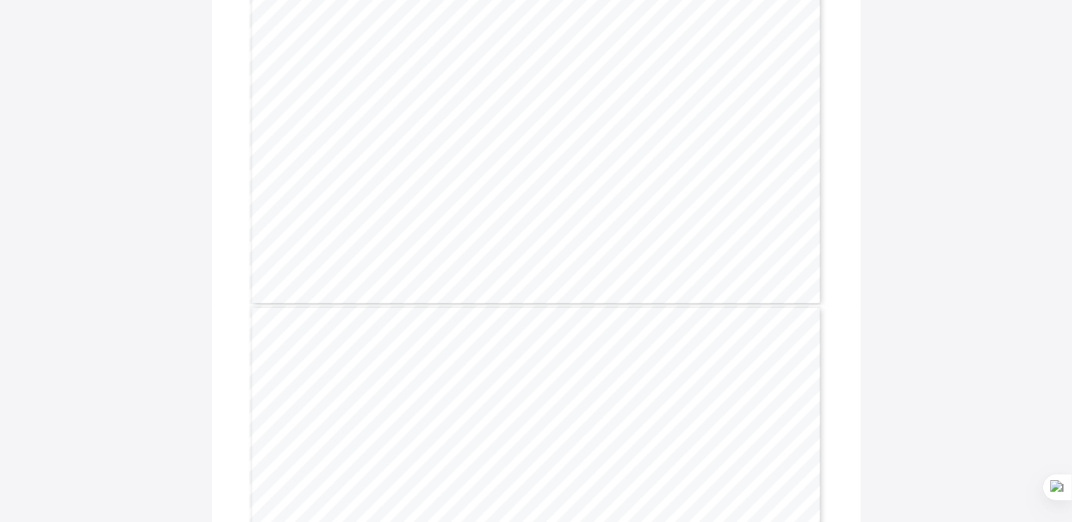
scroll to position [2040, 0]
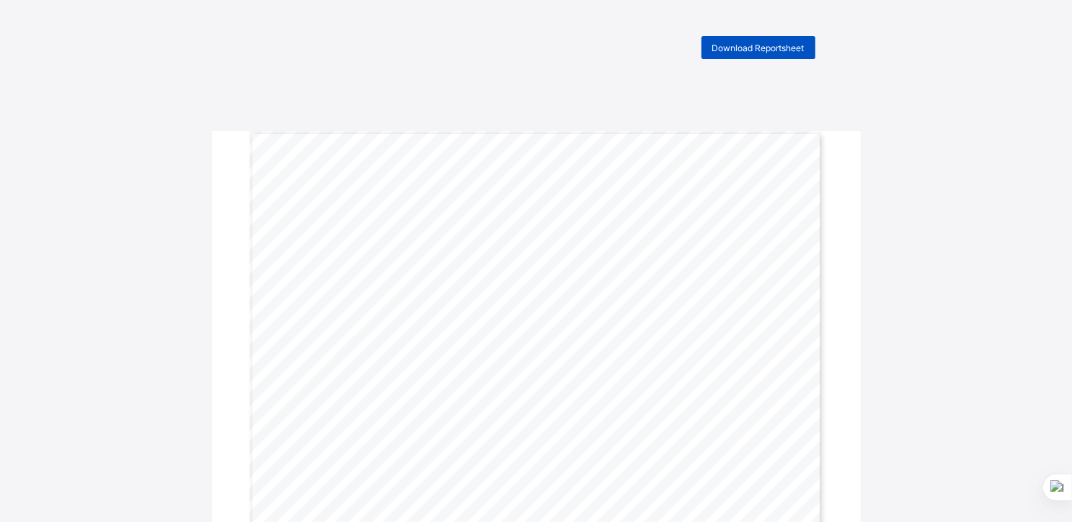
click at [736, 48] on span "Download Reportsheet" at bounding box center [758, 48] width 92 height 11
